Goal: Information Seeking & Learning: Compare options

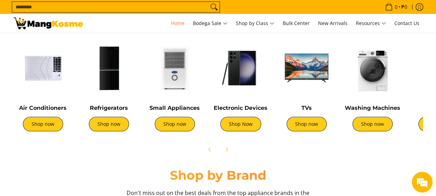
scroll to position [277, 0]
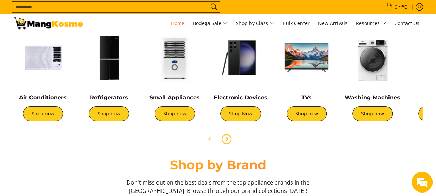
click at [226, 138] on icon "Next" at bounding box center [227, 139] width 6 height 6
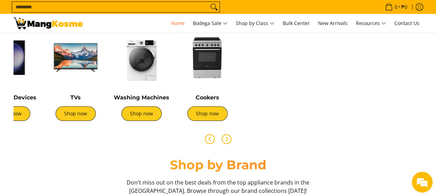
scroll to position [0, 551]
click at [211, 139] on icon "Previous" at bounding box center [210, 139] width 6 height 6
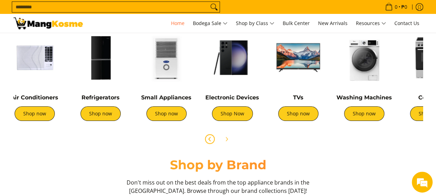
scroll to position [0, 0]
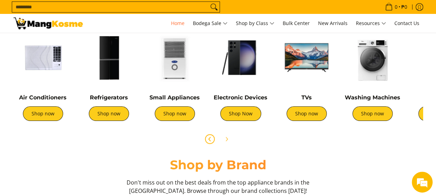
click at [49, 72] on img at bounding box center [43, 57] width 59 height 59
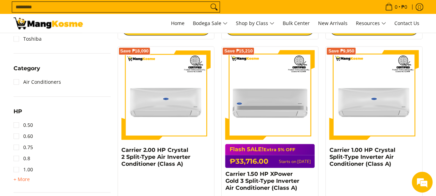
scroll to position [312, 0]
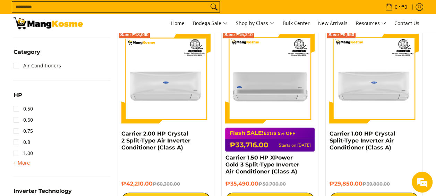
click at [24, 165] on span "+ More" at bounding box center [22, 163] width 16 height 6
click at [27, 164] on link "1.50" at bounding box center [23, 163] width 19 height 11
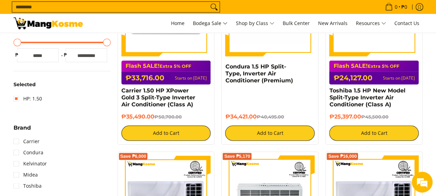
scroll to position [173, 0]
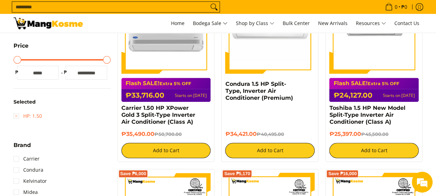
click at [16, 115] on link "HP: 1.50" at bounding box center [28, 115] width 28 height 11
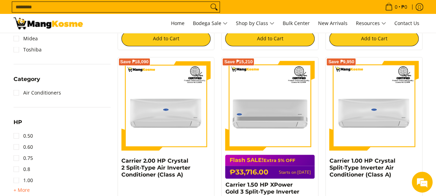
scroll to position [316, 0]
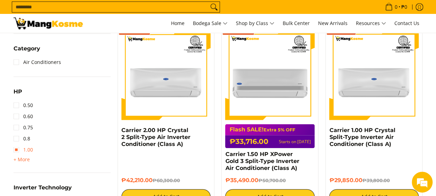
click at [19, 152] on link "1.00" at bounding box center [23, 149] width 19 height 11
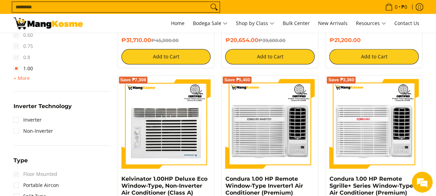
scroll to position [439, 0]
